Goal: Task Accomplishment & Management: Complete application form

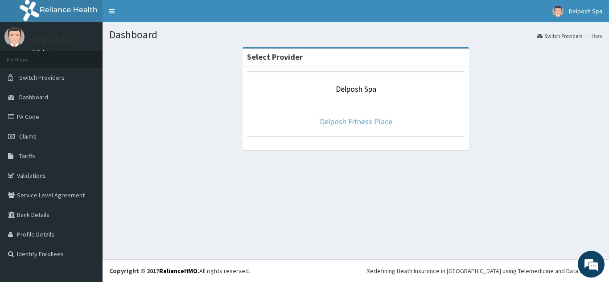
click at [355, 119] on link "Delposh Fitness Place" at bounding box center [356, 121] width 73 height 10
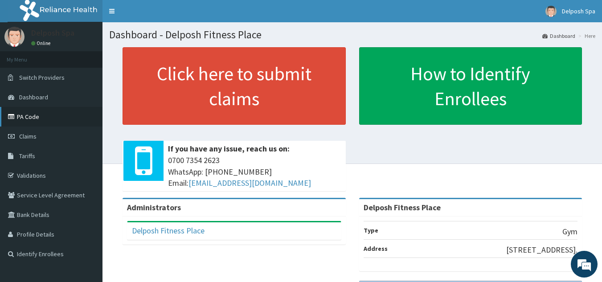
click at [23, 117] on link "PA Code" at bounding box center [51, 117] width 103 height 20
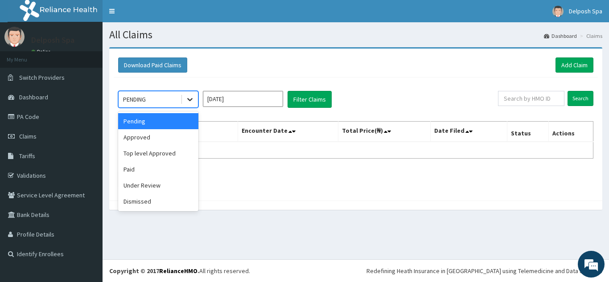
click at [189, 99] on icon at bounding box center [189, 99] width 9 height 9
click at [160, 137] on div "Approved" at bounding box center [158, 137] width 80 height 16
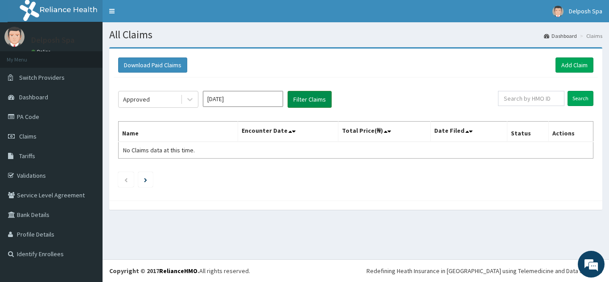
click at [311, 101] on button "Filter Claims" at bounding box center [309, 99] width 44 height 17
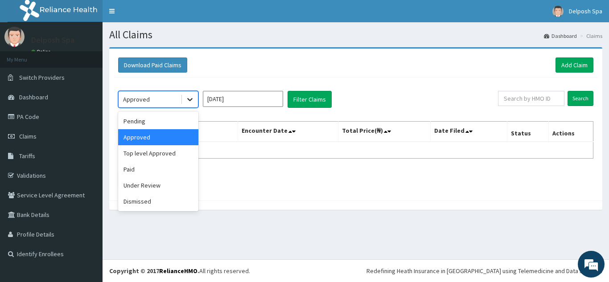
click at [193, 97] on icon at bounding box center [189, 99] width 9 height 9
click at [151, 152] on div "Top level Approved" at bounding box center [158, 153] width 80 height 16
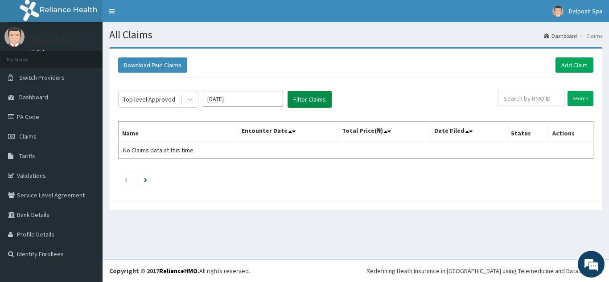
click at [305, 98] on button "Filter Claims" at bounding box center [309, 99] width 44 height 17
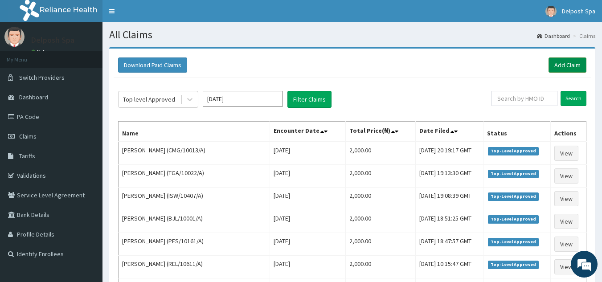
click at [563, 63] on link "Add Claim" at bounding box center [568, 64] width 38 height 15
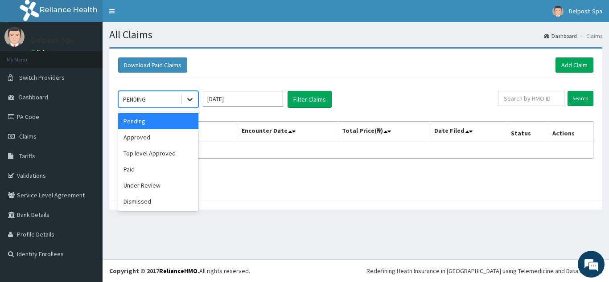
click at [187, 99] on icon at bounding box center [189, 99] width 9 height 9
click at [152, 142] on div "Approved" at bounding box center [158, 137] width 80 height 16
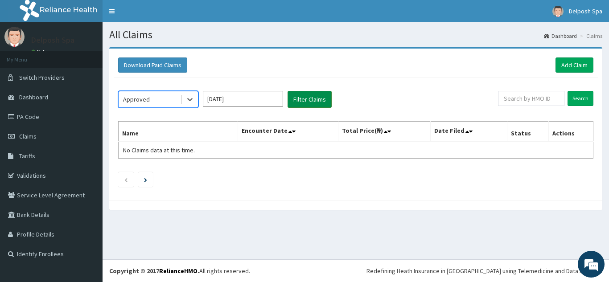
click at [298, 98] on button "Filter Claims" at bounding box center [309, 99] width 44 height 17
click at [190, 99] on icon at bounding box center [189, 99] width 9 height 9
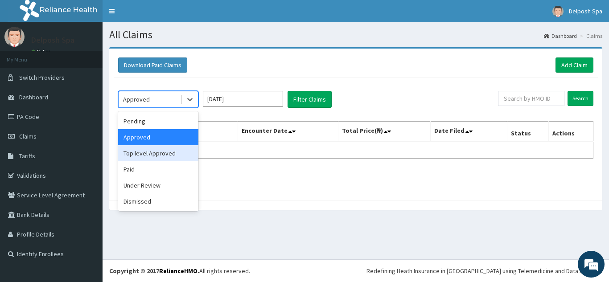
click at [163, 152] on div "Top level Approved" at bounding box center [158, 153] width 80 height 16
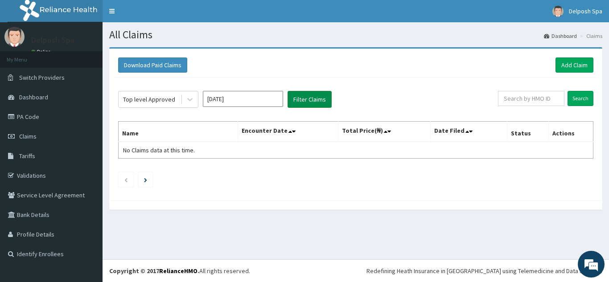
click at [304, 99] on button "Filter Claims" at bounding box center [309, 99] width 44 height 17
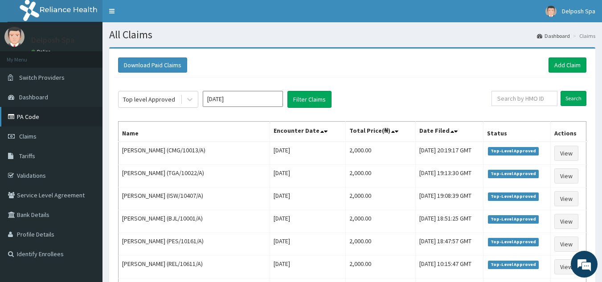
click at [31, 116] on link "PA Code" at bounding box center [51, 117] width 103 height 20
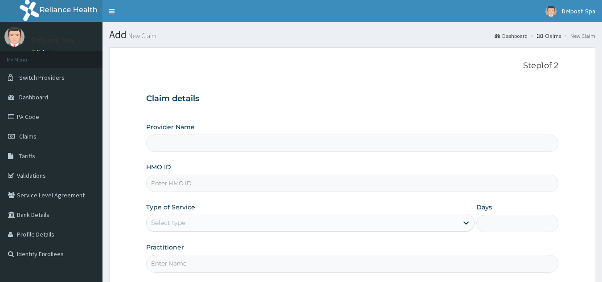
click at [192, 184] on input "HMO ID" at bounding box center [352, 183] width 413 height 17
paste input "RFC/10098/A"
type input "RFC/10098/A"
type input "Delposh Fitness Place"
type input "1"
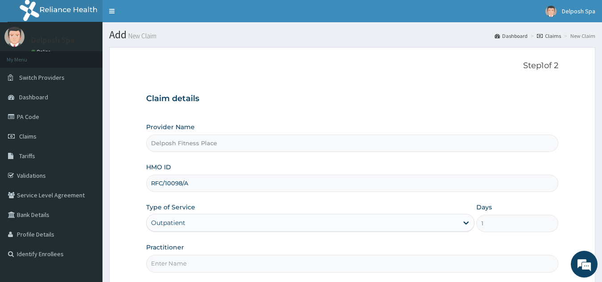
click at [197, 265] on input "Practitioner" at bounding box center [352, 263] width 413 height 17
type input "c"
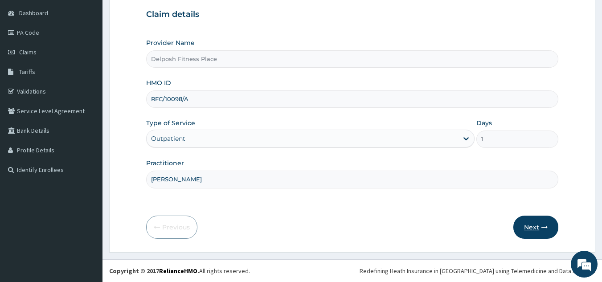
type input "CLARKSON"
click at [534, 228] on button "Next" at bounding box center [535, 227] width 45 height 23
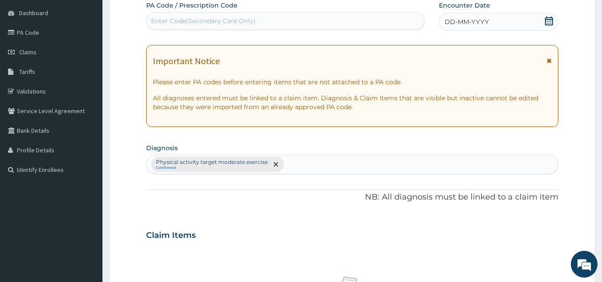
click at [288, 21] on div "Enter Code(Secondary Care Only)" at bounding box center [286, 21] width 278 height 14
paste input "PA/A08666"
type input "PA/A08666"
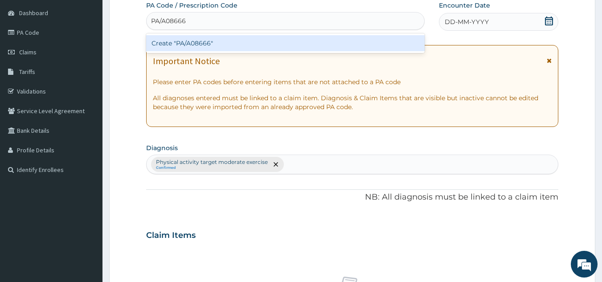
click at [254, 41] on div "Create "PA/A08666"" at bounding box center [285, 43] width 279 height 16
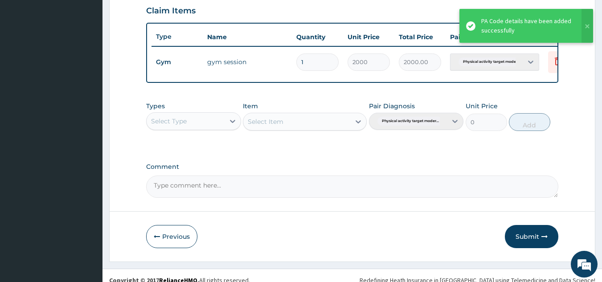
scroll to position [325, 0]
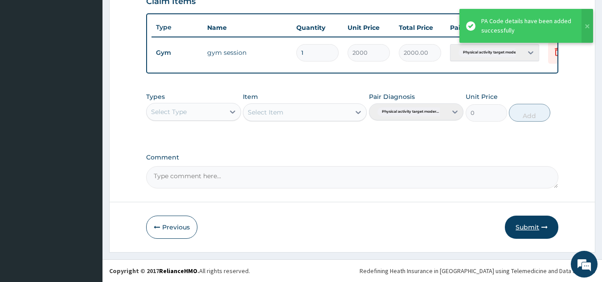
click at [529, 226] on button "Submit" at bounding box center [531, 227] width 53 height 23
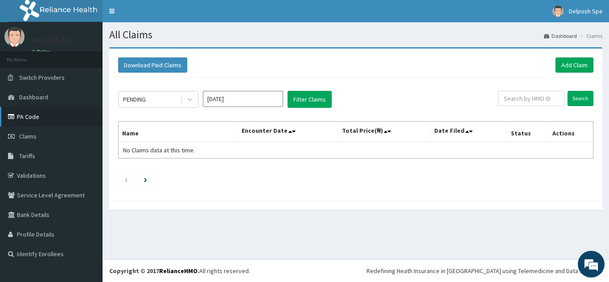
click at [30, 114] on link "PA Code" at bounding box center [51, 117] width 103 height 20
